Goal: Task Accomplishment & Management: Complete application form

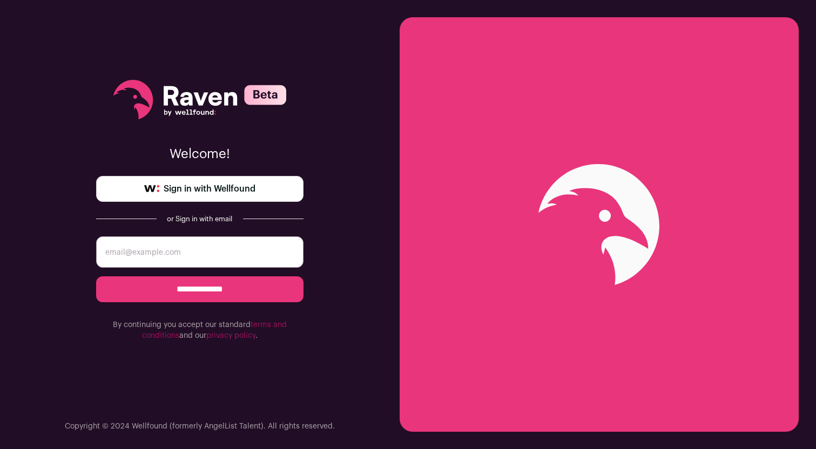
click at [203, 192] on span "Sign in with Wellfound" at bounding box center [210, 189] width 92 height 13
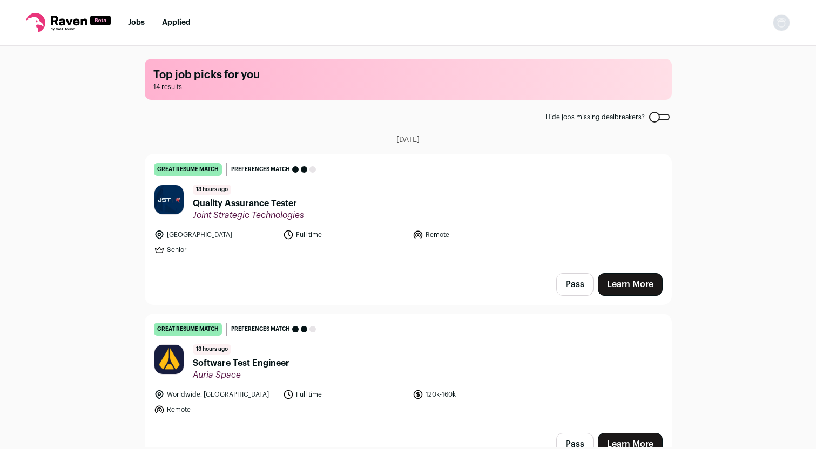
click at [630, 290] on link "Learn More" at bounding box center [630, 284] width 65 height 23
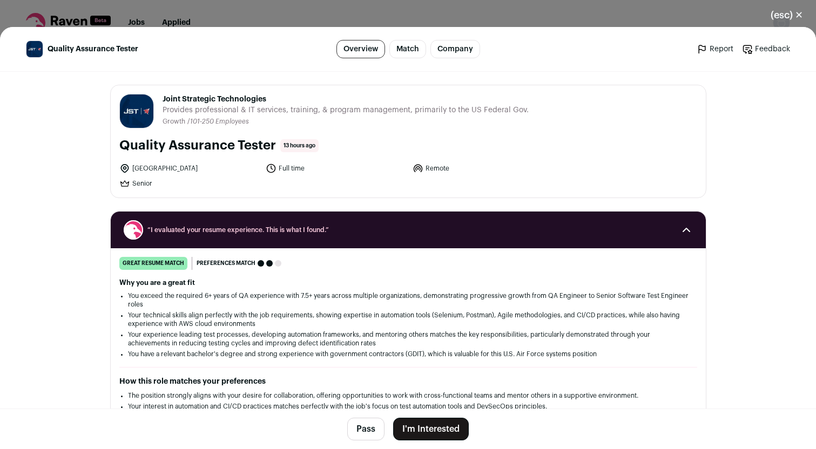
click at [428, 432] on button "I'm Interested" at bounding box center [431, 429] width 76 height 23
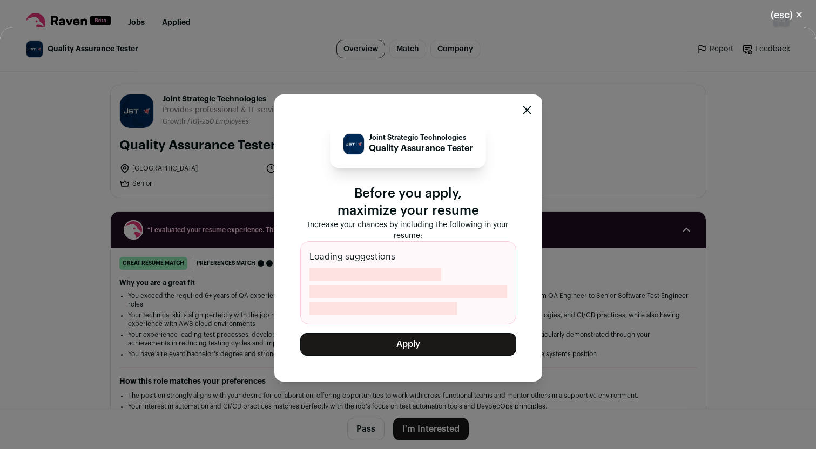
click at [409, 350] on button "Apply" at bounding box center [408, 344] width 216 height 23
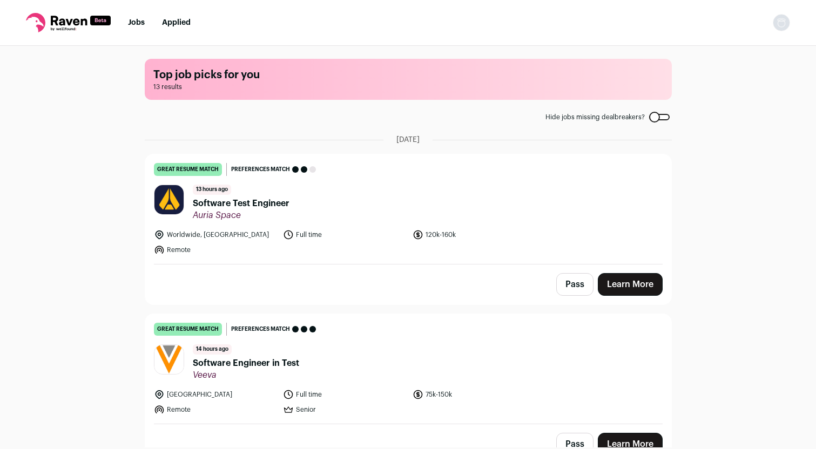
click at [615, 287] on link "Learn More" at bounding box center [630, 284] width 65 height 23
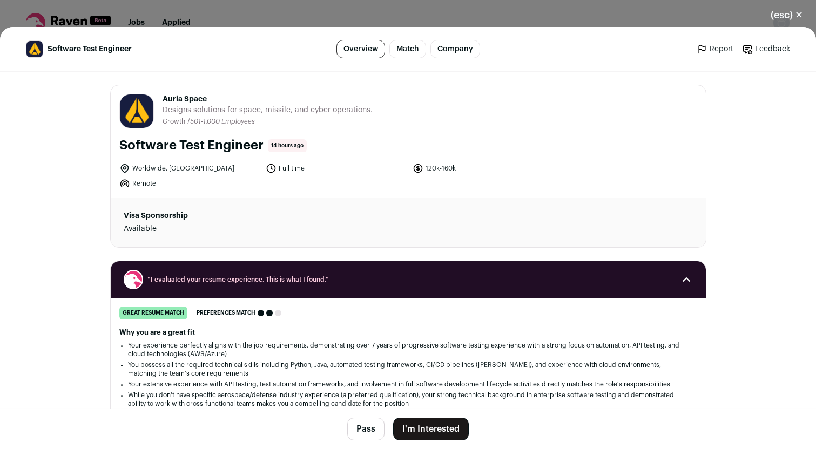
click at [417, 432] on button "I'm Interested" at bounding box center [431, 429] width 76 height 23
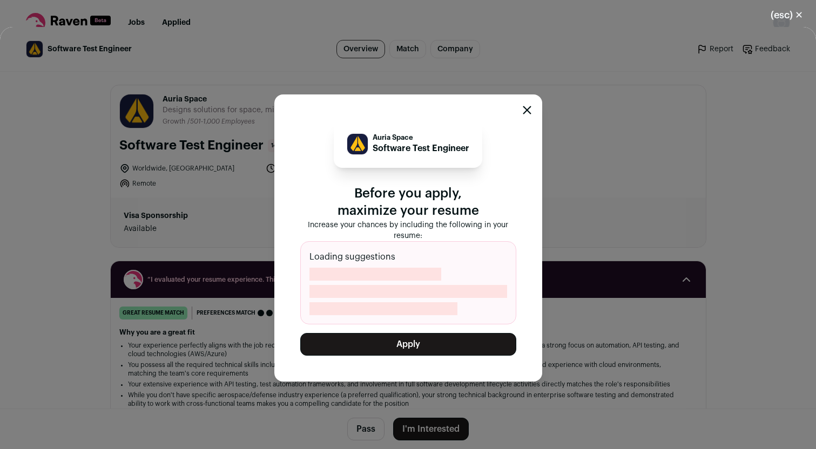
click at [427, 339] on button "Apply" at bounding box center [408, 344] width 216 height 23
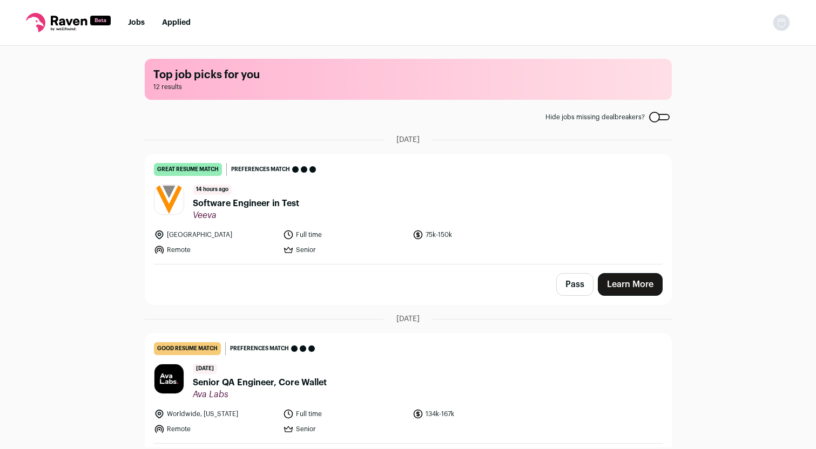
click at [129, 18] on li "Jobs" at bounding box center [136, 22] width 17 height 11
click at [131, 24] on link "Jobs" at bounding box center [136, 23] width 17 height 8
click at [139, 18] on li "Jobs" at bounding box center [136, 22] width 17 height 11
click at [136, 25] on link "Jobs" at bounding box center [136, 23] width 17 height 8
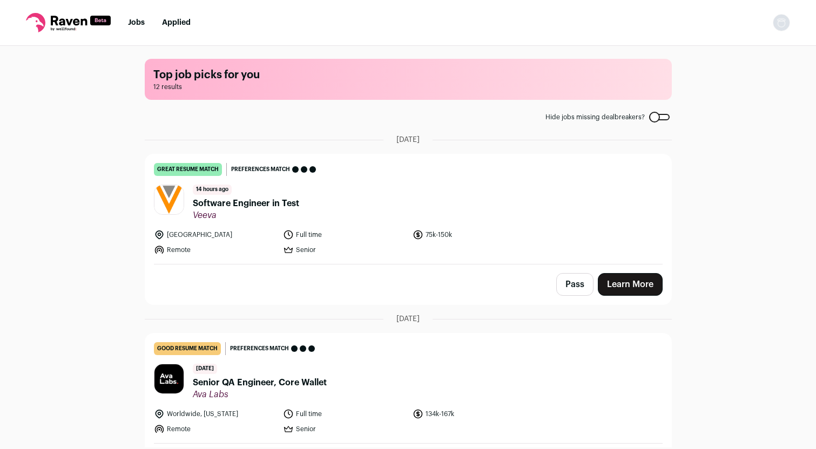
click at [136, 25] on link "Jobs" at bounding box center [136, 23] width 17 height 8
click at [139, 23] on link "Jobs" at bounding box center [136, 23] width 17 height 8
click at [184, 21] on link "Applied" at bounding box center [176, 23] width 29 height 8
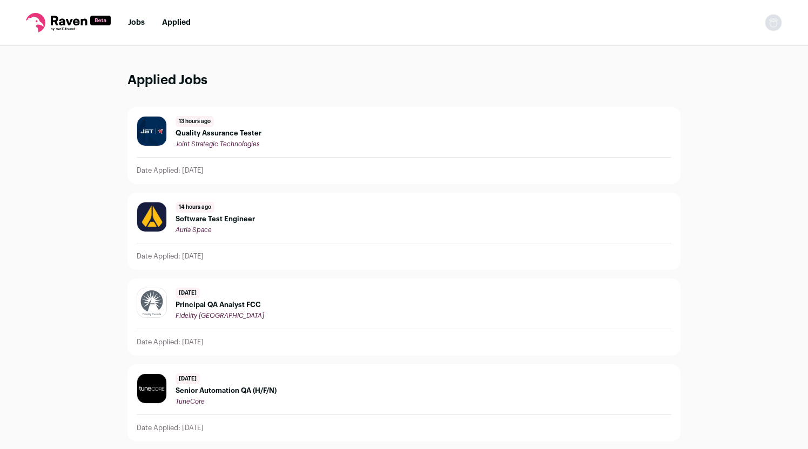
click at [138, 22] on link "Jobs" at bounding box center [136, 23] width 17 height 8
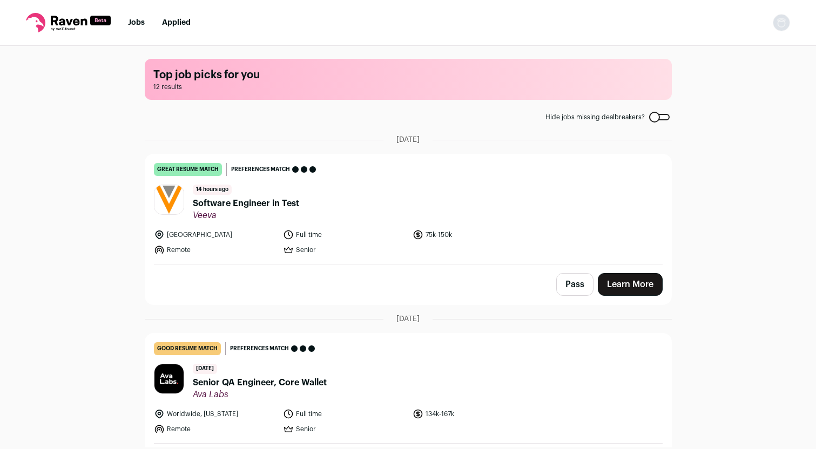
click at [780, 23] on img "Open dropdown" at bounding box center [781, 22] width 17 height 17
drag, startPoint x: 284, startPoint y: 17, endPoint x: 275, endPoint y: 17, distance: 8.1
click at [284, 17] on nav "Jobs Applied Settings Notifications Preferences Resume FAQs Logout" at bounding box center [408, 23] width 816 height 46
click at [53, 17] on icon at bounding box center [69, 21] width 36 height 10
click at [31, 19] on icon at bounding box center [68, 22] width 85 height 19
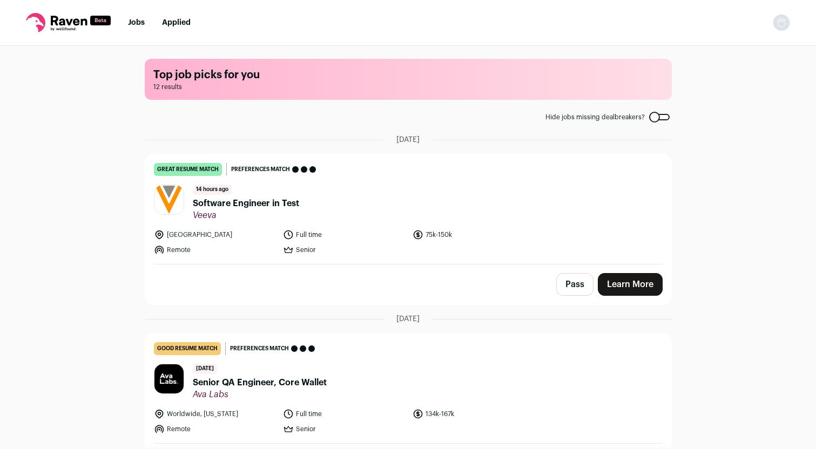
click at [36, 30] on icon at bounding box center [68, 22] width 85 height 19
click at [779, 24] on img "Open dropdown" at bounding box center [781, 22] width 17 height 17
click at [725, 110] on button "Logout" at bounding box center [729, 106] width 119 height 26
